Goal: Information Seeking & Learning: Learn about a topic

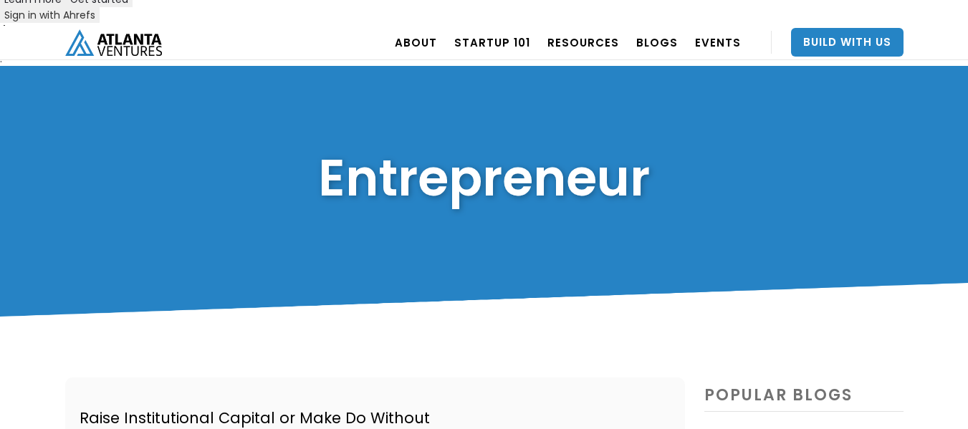
scroll to position [143, 0]
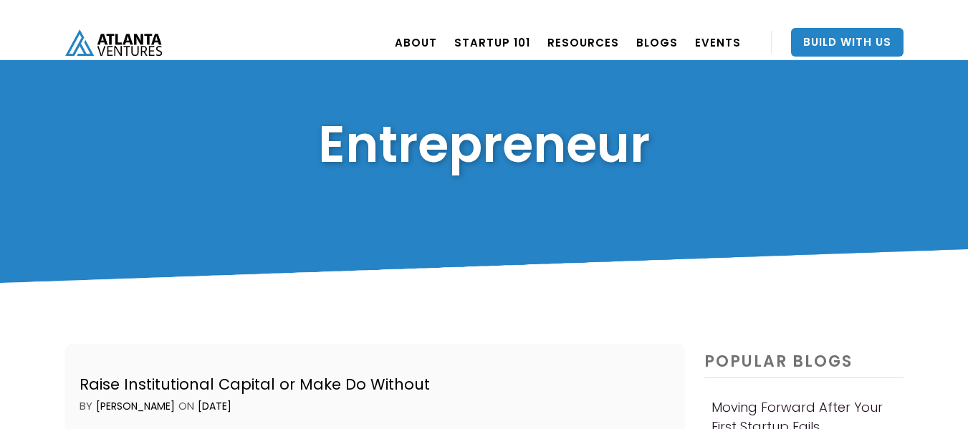
click at [542, 344] on link "Raise Institutional Capital or Make Do Without by David Cummings ON September 1…" at bounding box center [375, 388] width 621 height 89
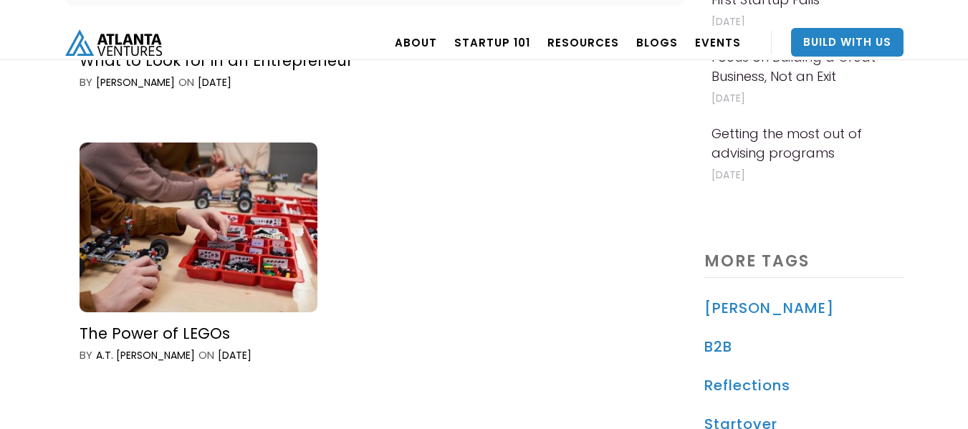
scroll to position [573, 0]
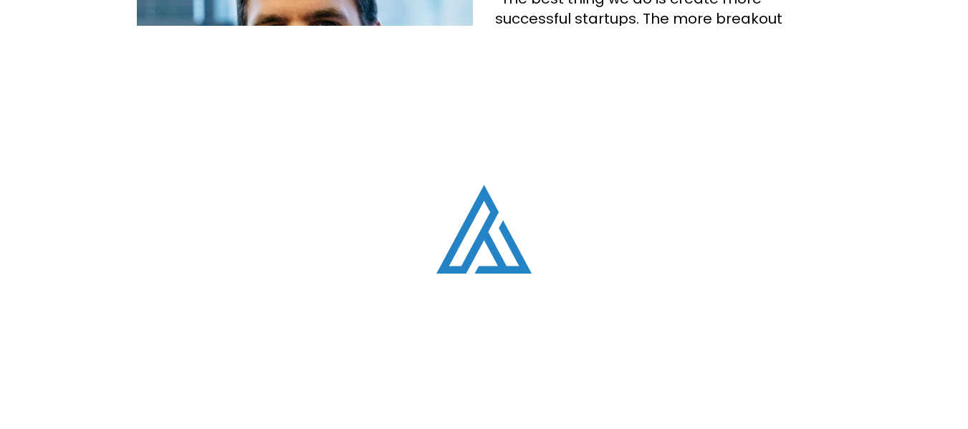
scroll to position [1627, 0]
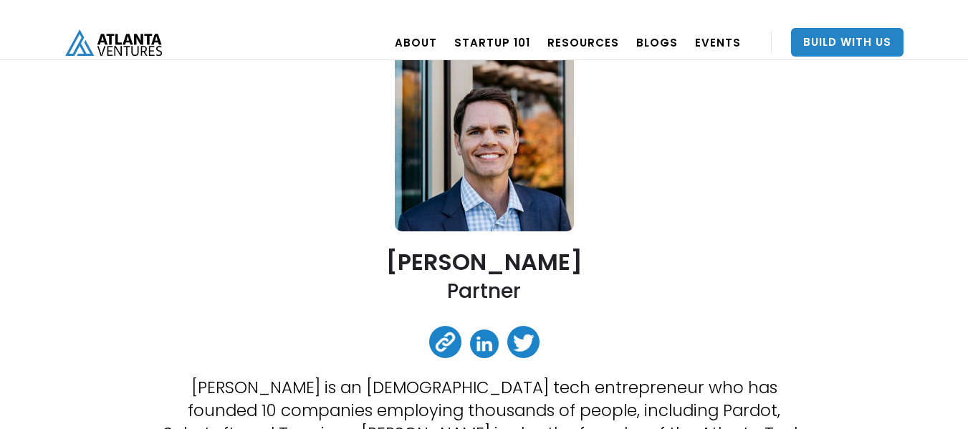
scroll to position [215, 0]
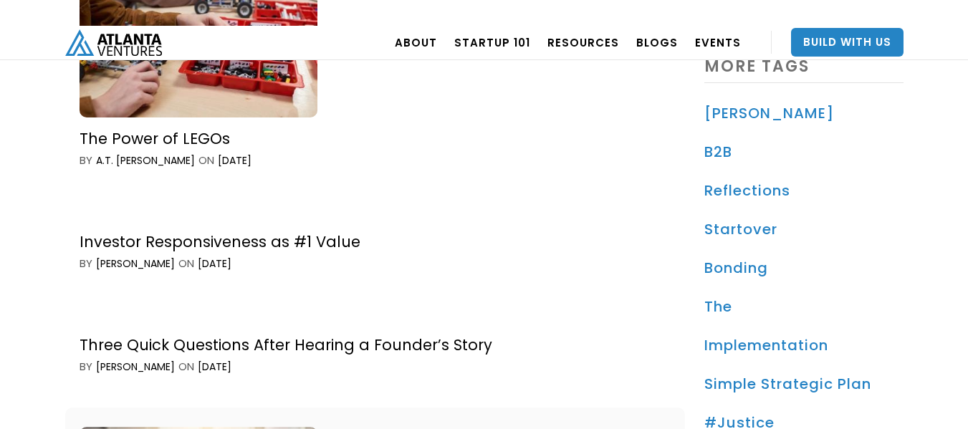
scroll to position [573, 0]
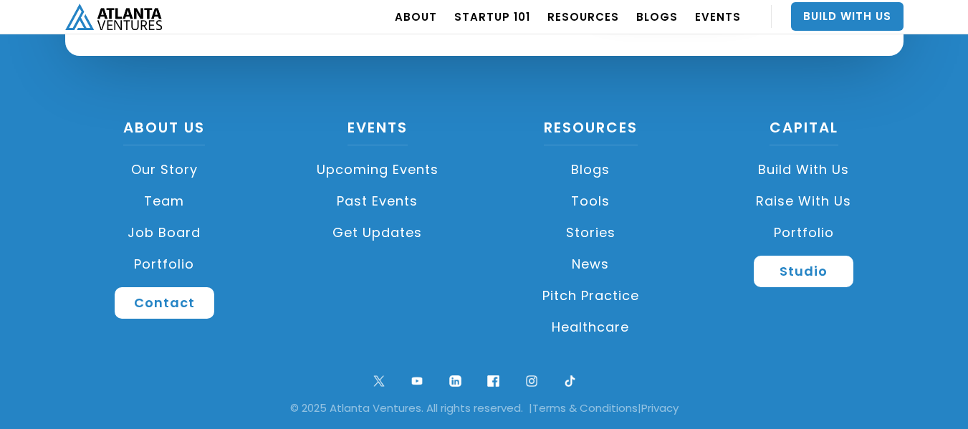
scroll to position [18821, 0]
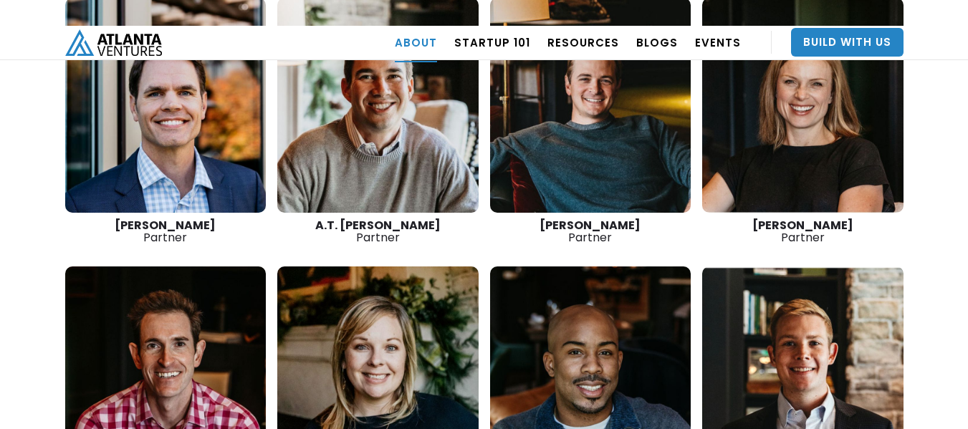
scroll to position [2416, 0]
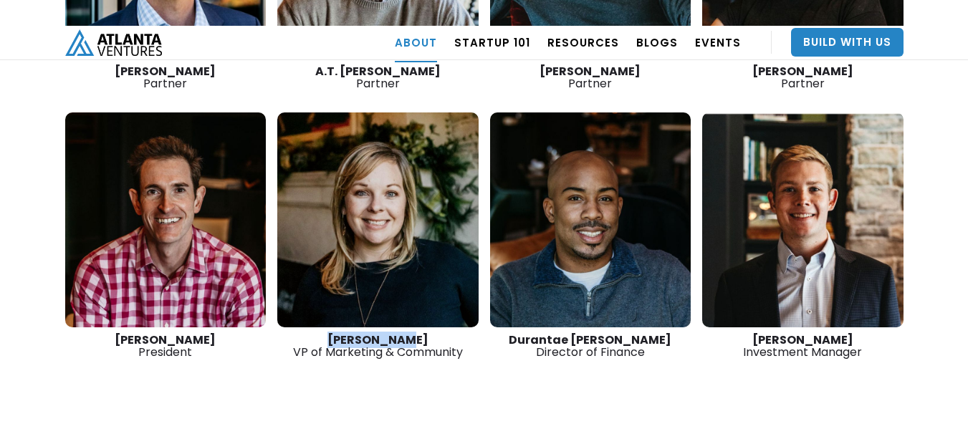
drag, startPoint x: 328, startPoint y: 196, endPoint x: 441, endPoint y: 196, distance: 113.2
click at [441, 334] on div "[PERSON_NAME] VP of Marketing & Community" at bounding box center [377, 346] width 201 height 24
copy strong "[PERSON_NAME]"
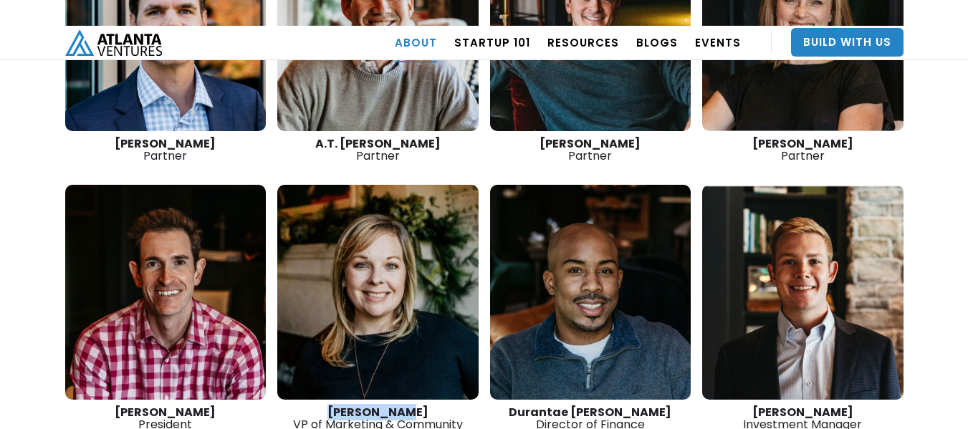
scroll to position [2344, 0]
